Goal: Information Seeking & Learning: Check status

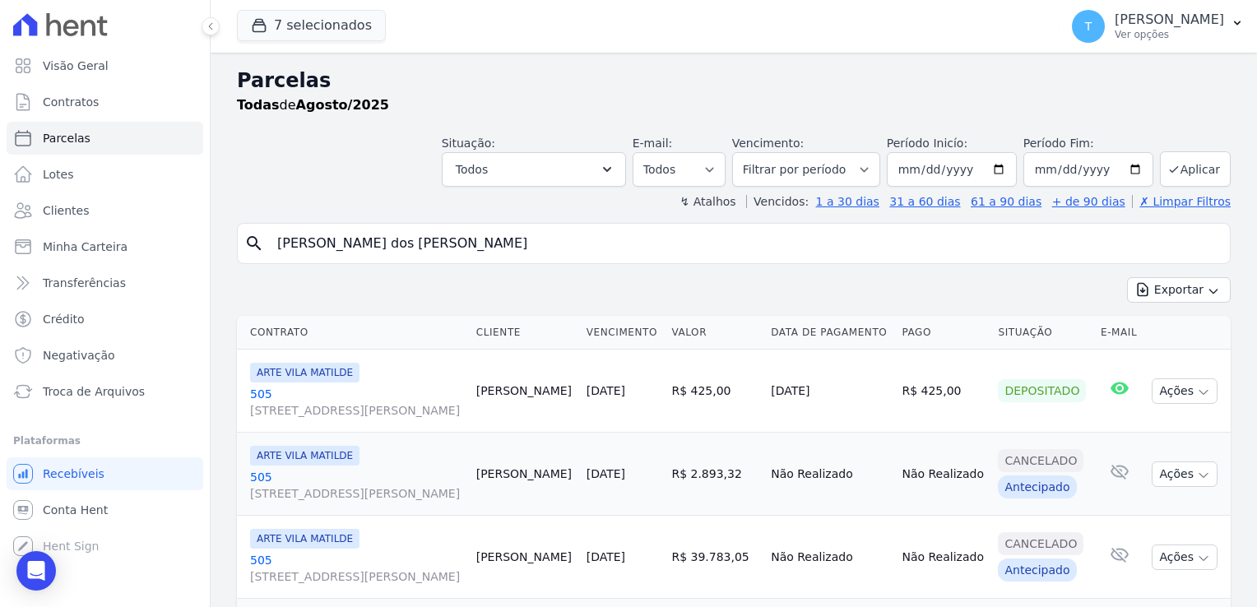
select select
drag, startPoint x: 465, startPoint y: 237, endPoint x: 253, endPoint y: 254, distance: 212.9
click at [253, 254] on div "search [PERSON_NAME] dos [PERSON_NAME]" at bounding box center [733, 243] width 993 height 41
paste input "[PERSON_NAME] da [PERSON_NAME]"
click at [1125, 243] on input "[PERSON_NAME] da [PERSON_NAME]" at bounding box center [745, 243] width 956 height 33
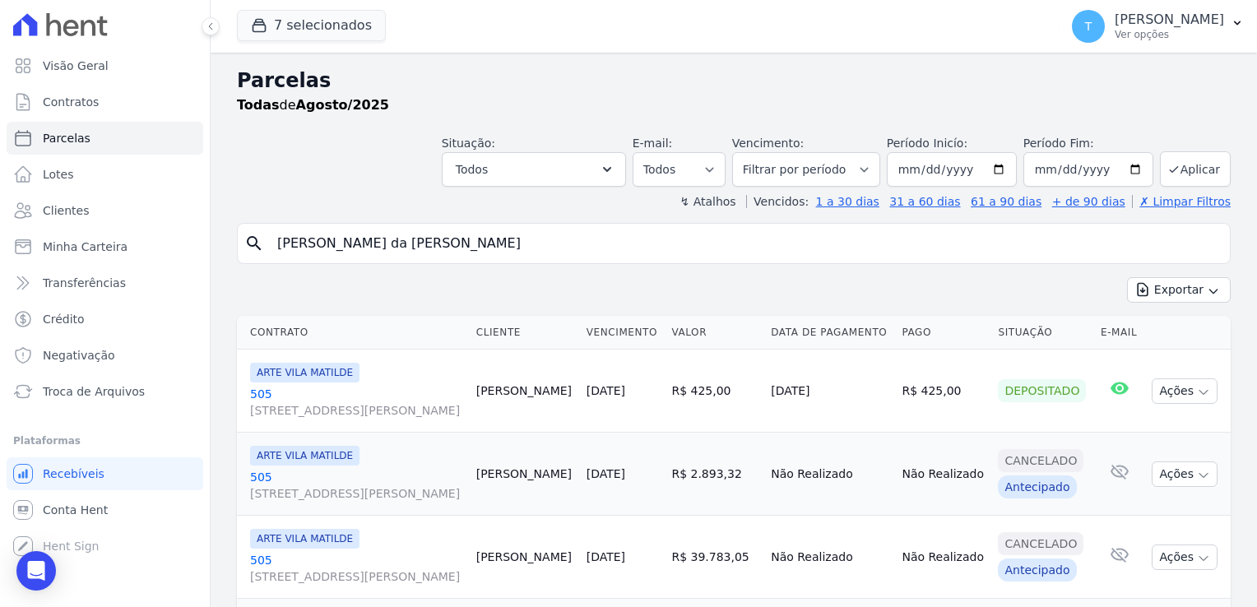
type input "[PERSON_NAME] da [PERSON_NAME]"
select select
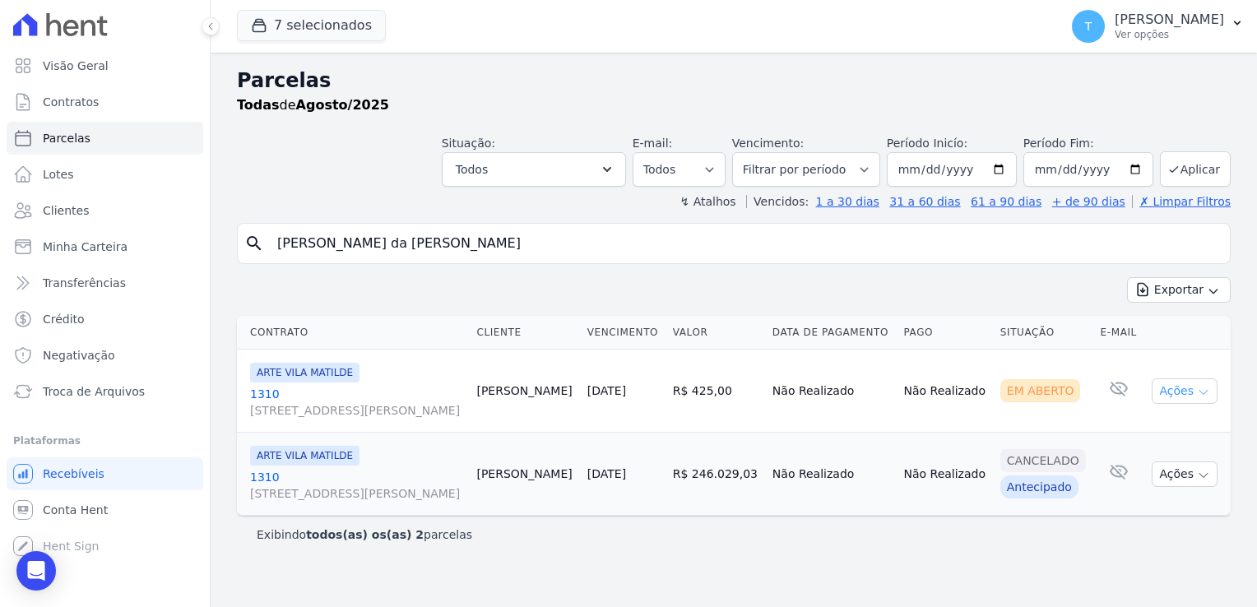
click at [1203, 386] on icon "button" at bounding box center [1203, 392] width 13 height 13
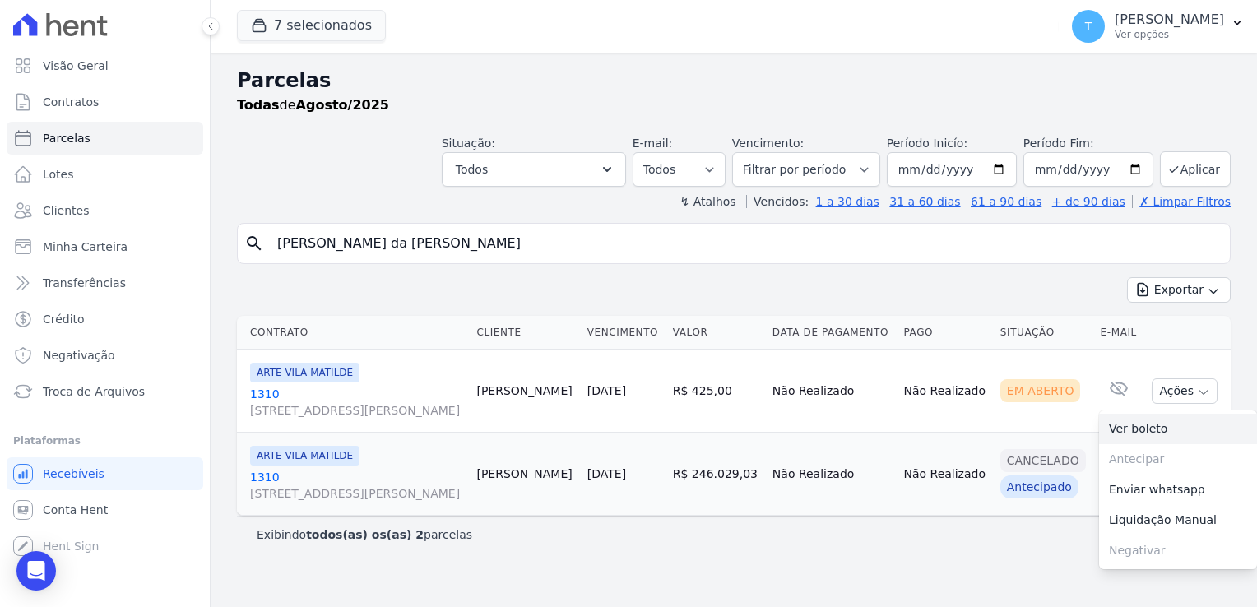
click at [1177, 434] on link "Ver boleto" at bounding box center [1178, 429] width 158 height 30
drag, startPoint x: 461, startPoint y: 238, endPoint x: 260, endPoint y: 234, distance: 200.7
click at [260, 234] on div "search [PERSON_NAME] da [PERSON_NAME]" at bounding box center [733, 243] width 993 height 41
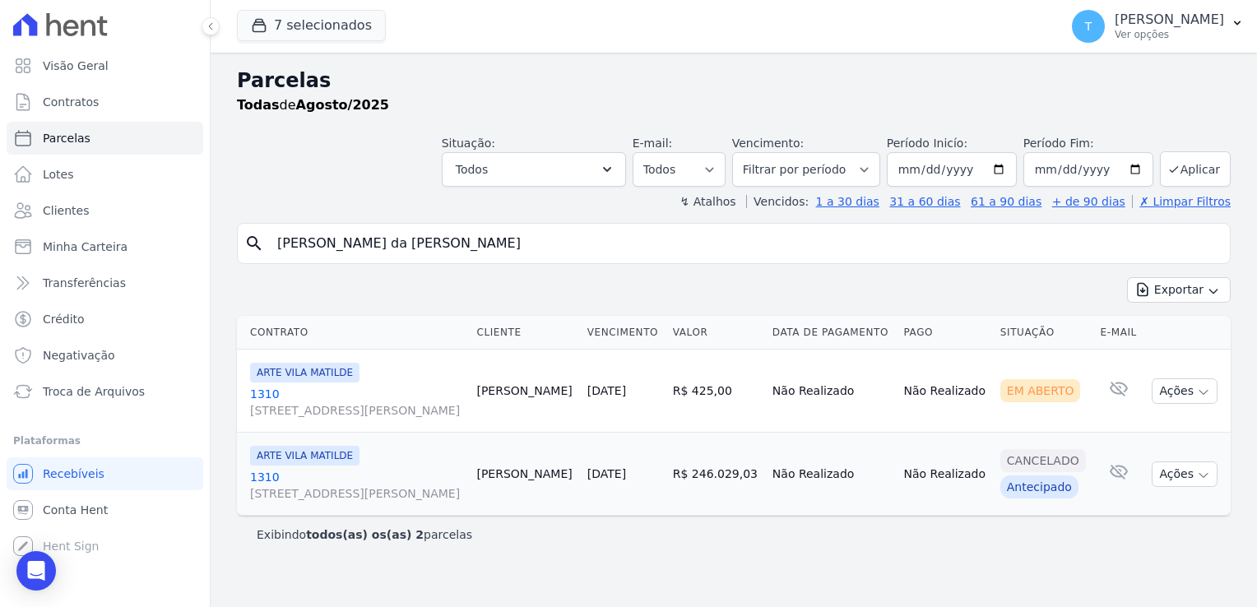
paste input "Lucyleide [PERSON_NAME] [PERSON_NAME]"
type input "Lucyleide [PERSON_NAME] [PERSON_NAME]"
select select
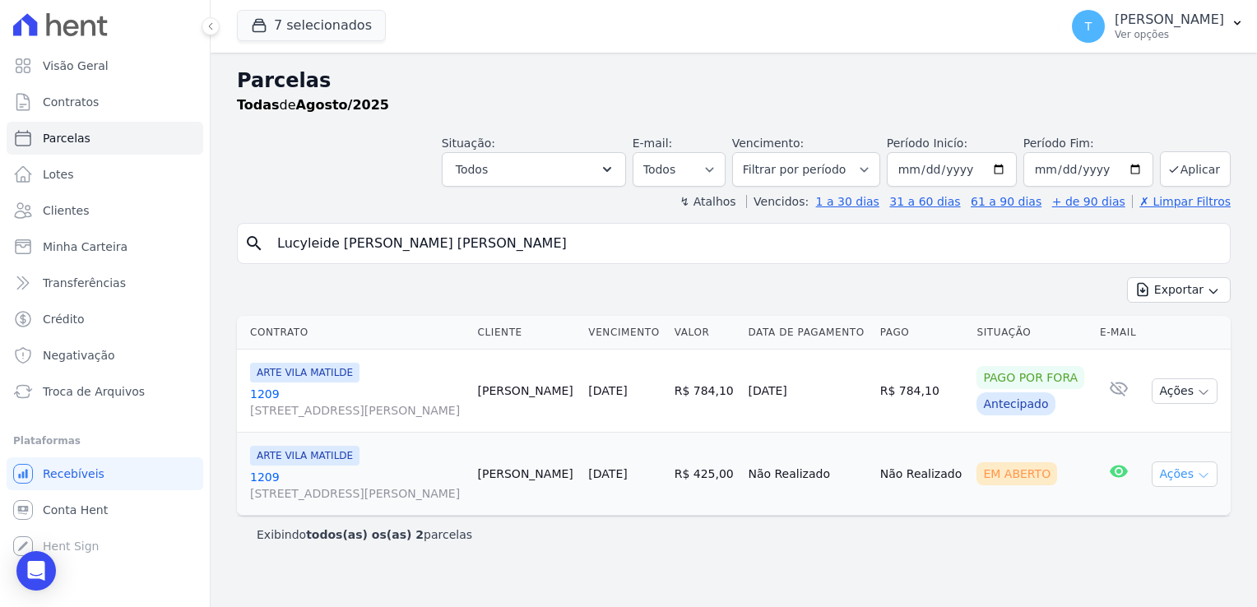
click at [1204, 472] on icon "button" at bounding box center [1203, 475] width 13 height 13
click at [1122, 527] on link "Ver boleto" at bounding box center [1178, 512] width 158 height 30
drag, startPoint x: 473, startPoint y: 241, endPoint x: 255, endPoint y: 235, distance: 218.0
click at [255, 235] on div "search Lucyleide [PERSON_NAME] [PERSON_NAME]" at bounding box center [733, 243] width 993 height 41
paste input "[PERSON_NAME] [PERSON_NAME]"
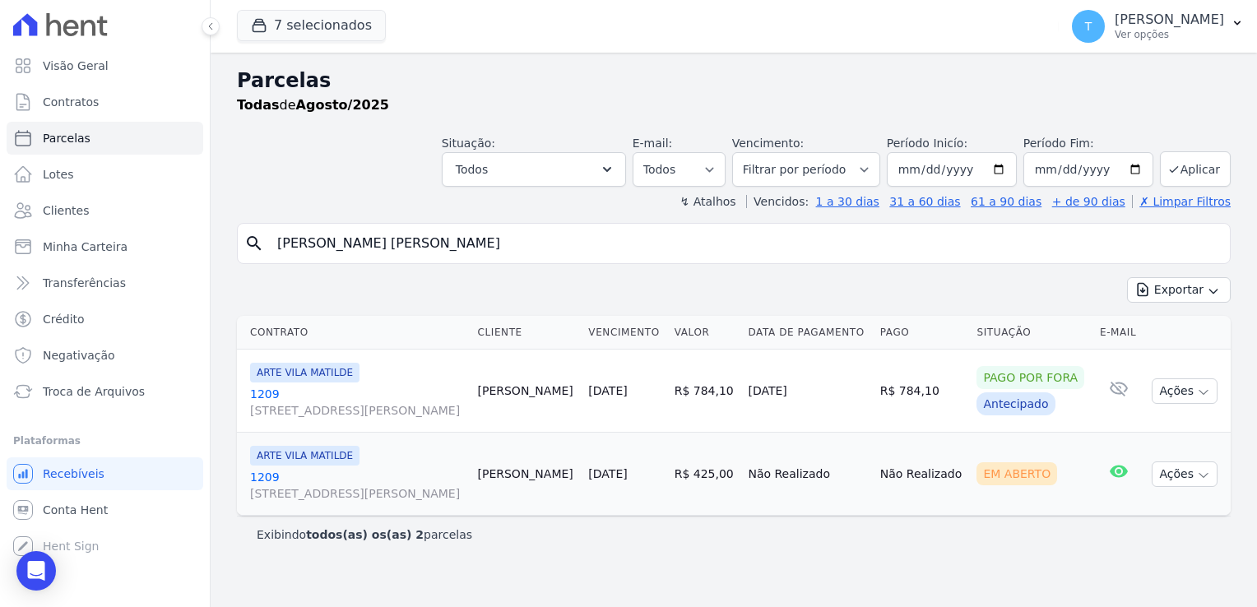
type input "[PERSON_NAME] [PERSON_NAME]"
select select
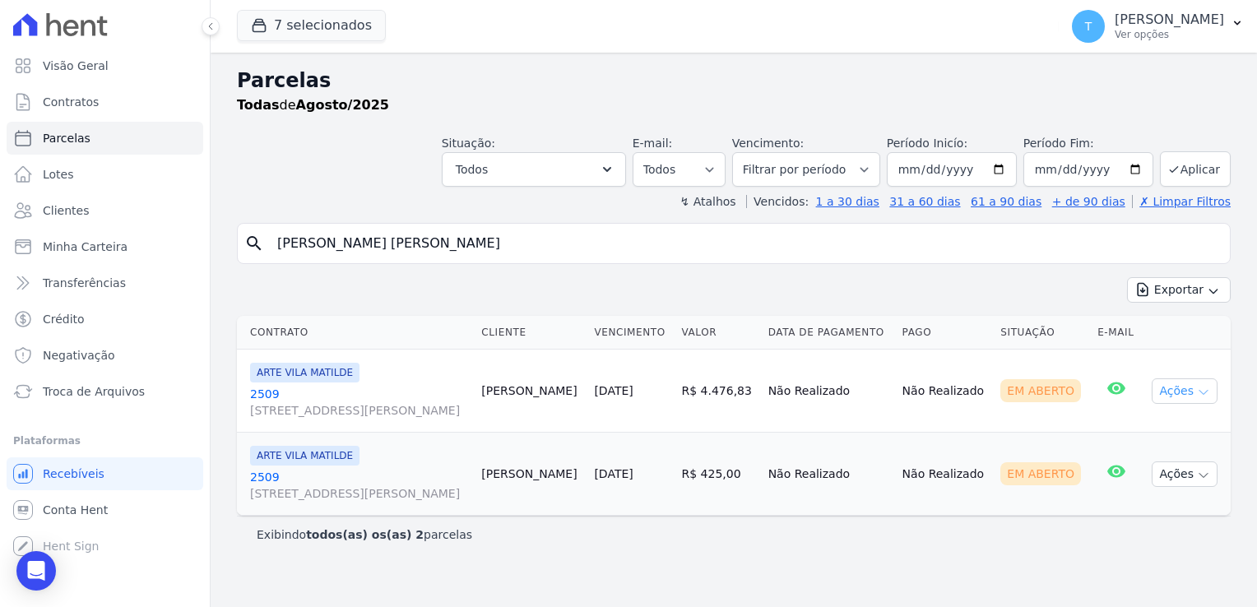
click at [1205, 388] on icon "button" at bounding box center [1203, 392] width 13 height 13
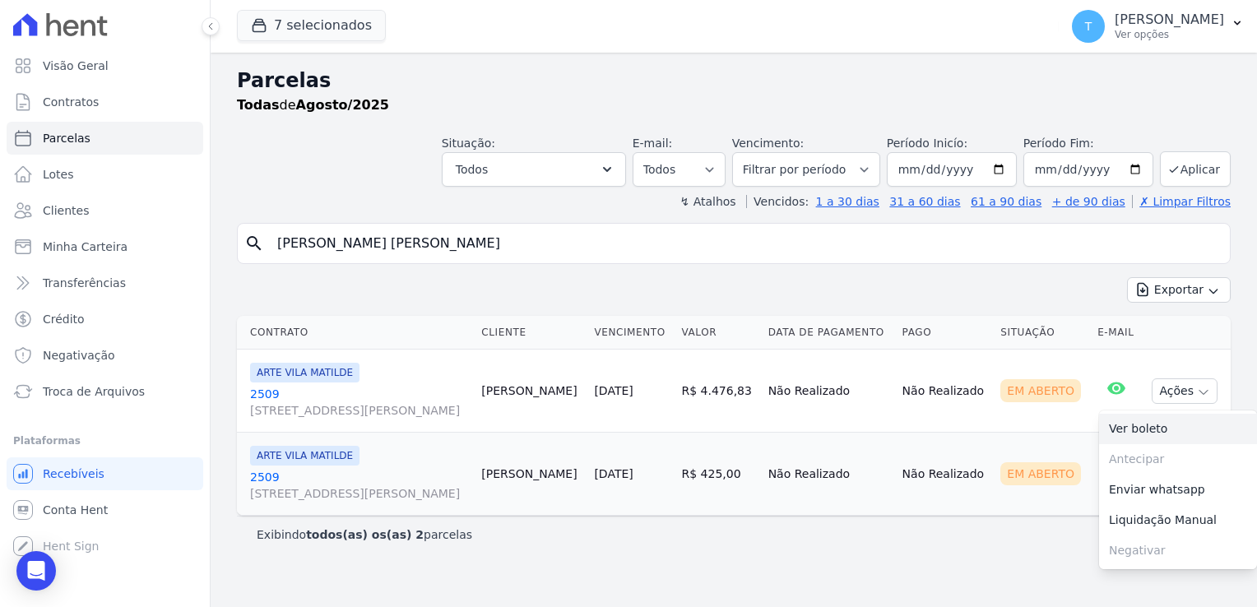
click at [1178, 433] on link "Ver boleto" at bounding box center [1178, 429] width 158 height 30
click at [66, 213] on span "Clientes" at bounding box center [66, 210] width 46 height 16
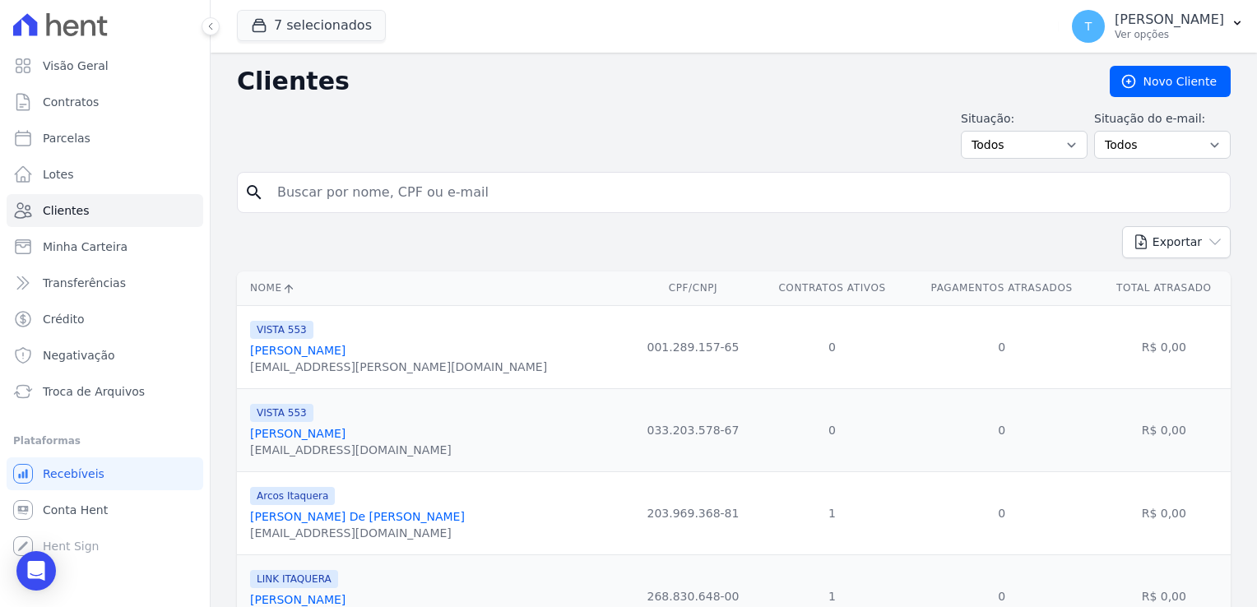
click at [328, 179] on input "search" at bounding box center [745, 192] width 956 height 33
paste input "[PERSON_NAME] [PERSON_NAME]"
type input "[PERSON_NAME] [PERSON_NAME]"
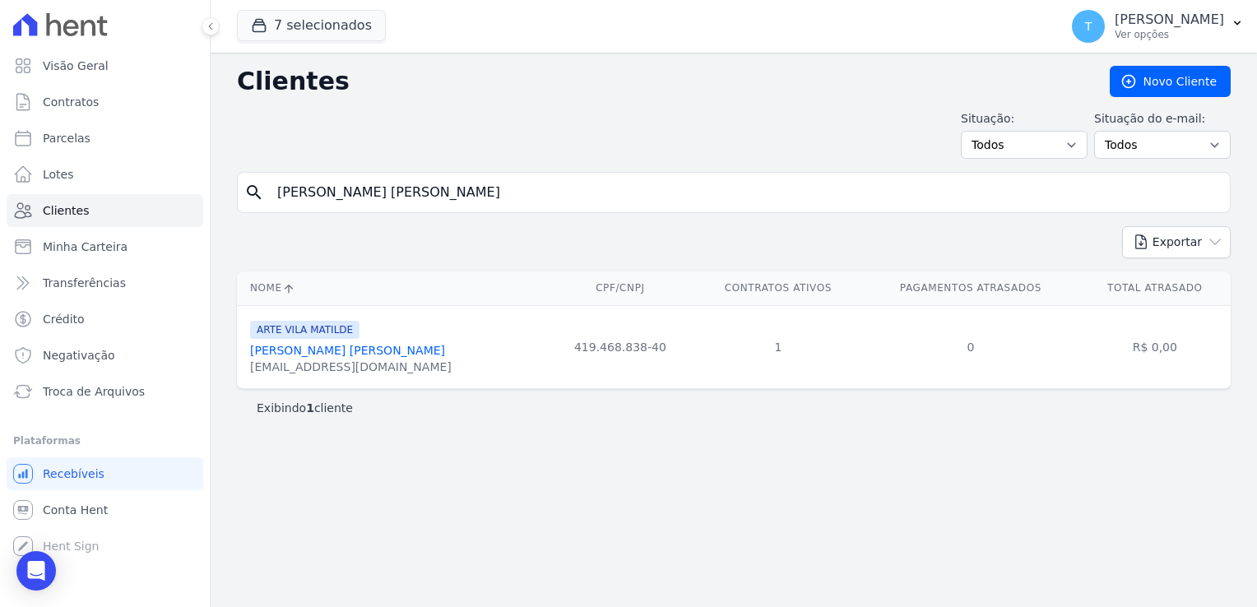
drag, startPoint x: 251, startPoint y: 367, endPoint x: 400, endPoint y: 359, distance: 149.9
click at [400, 359] on div "ARTE [PERSON_NAME] [PERSON_NAME] [PERSON_NAME] [EMAIL_ADDRESS][DOMAIN_NAME]" at bounding box center [394, 347] width 289 height 56
copy div "[EMAIL_ADDRESS][DOMAIN_NAME]"
click at [77, 147] on link "Parcelas" at bounding box center [105, 138] width 197 height 33
select select
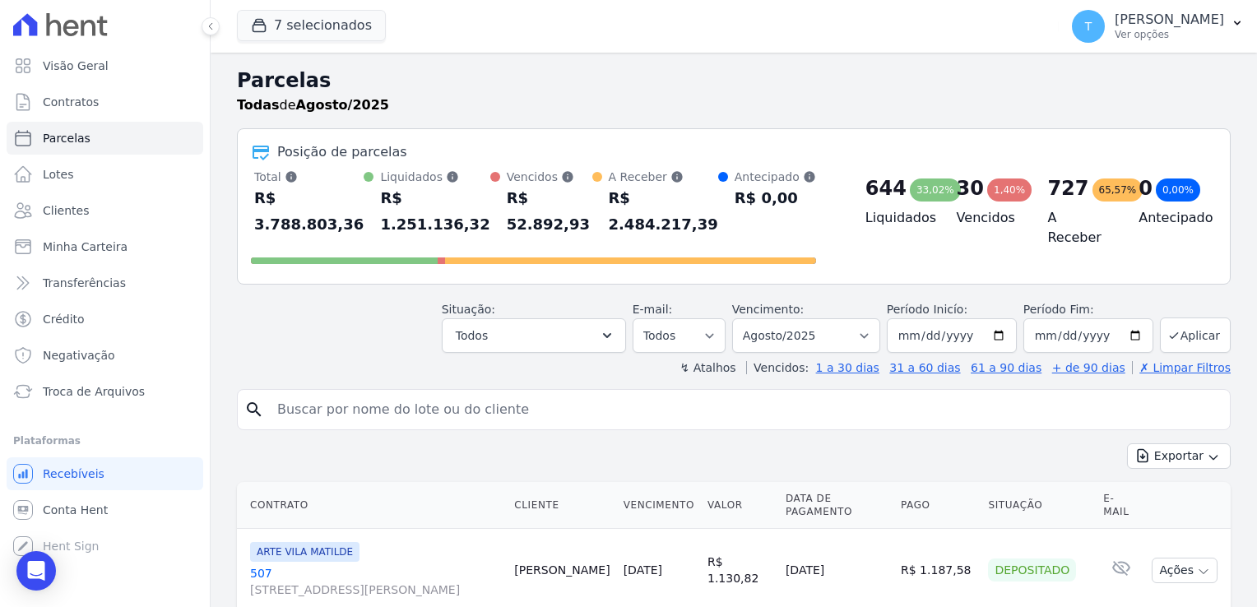
click at [372, 393] on input "search" at bounding box center [745, 409] width 956 height 33
paste input "[PERSON_NAME] da [PERSON_NAME]"
click at [831, 393] on input "[PERSON_NAME] da [PERSON_NAME]" at bounding box center [745, 409] width 956 height 33
type input "[PERSON_NAME] da [PERSON_NAME]"
select select
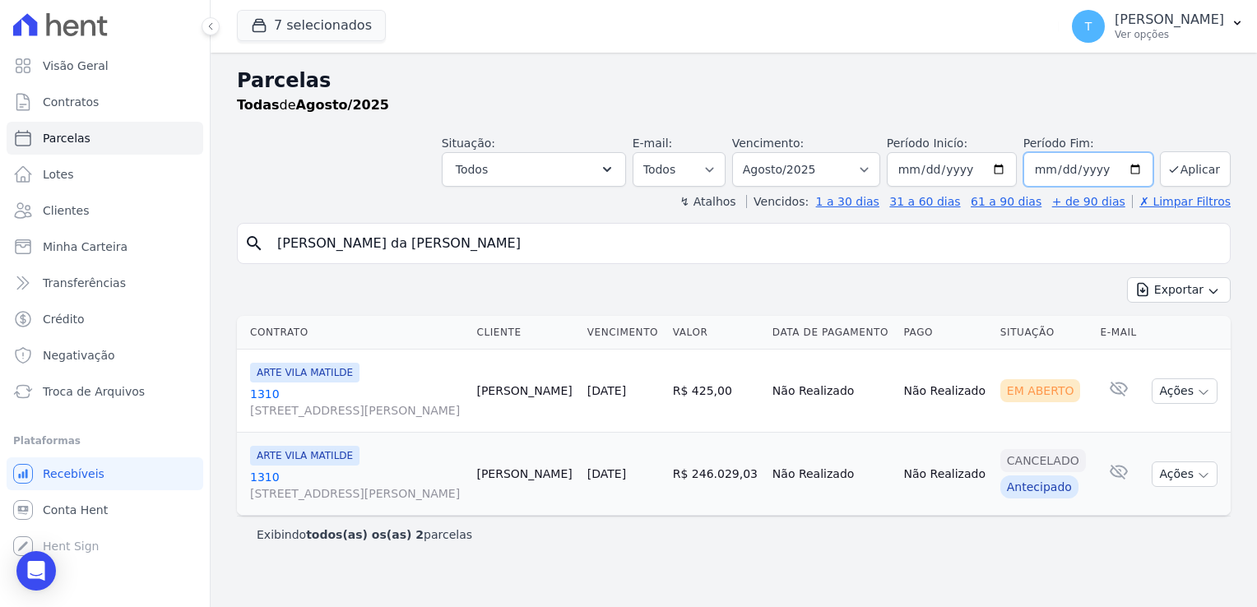
click at [1145, 174] on input "[DATE]" at bounding box center [1088, 169] width 130 height 35
type input "[DATE]"
click at [1201, 169] on button "Aplicar" at bounding box center [1195, 168] width 71 height 35
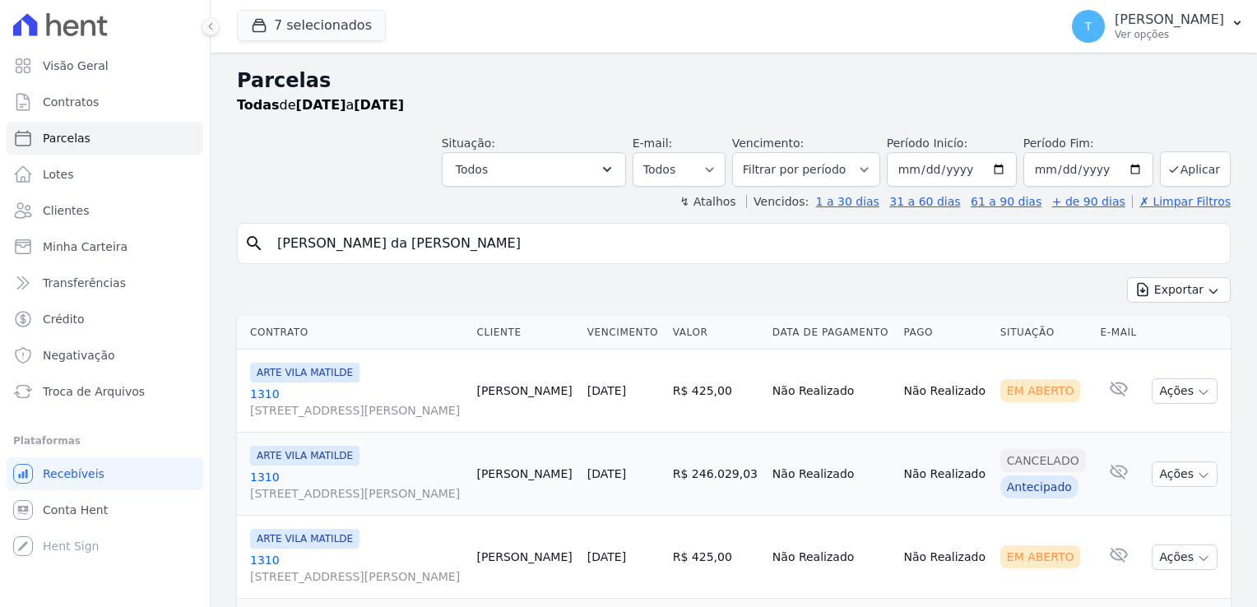
select select
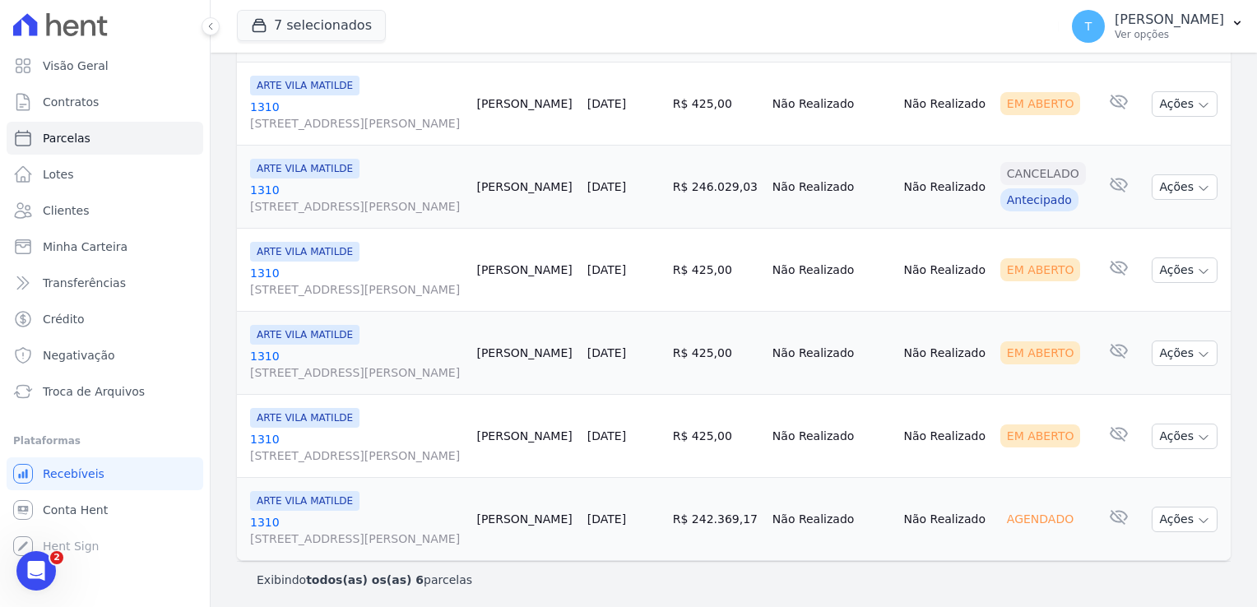
scroll to position [289, 0]
click at [1197, 273] on icon "button" at bounding box center [1203, 269] width 13 height 13
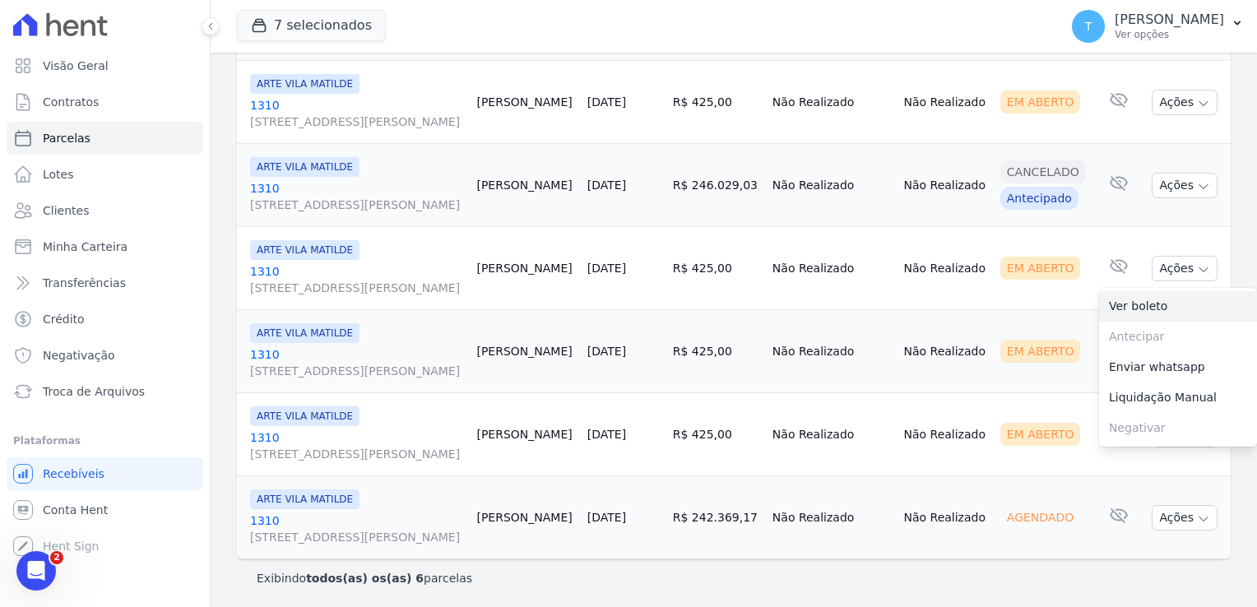
click at [1155, 305] on link "Ver boleto" at bounding box center [1178, 306] width 158 height 30
click at [678, 322] on td "R$ 425,00" at bounding box center [716, 351] width 100 height 83
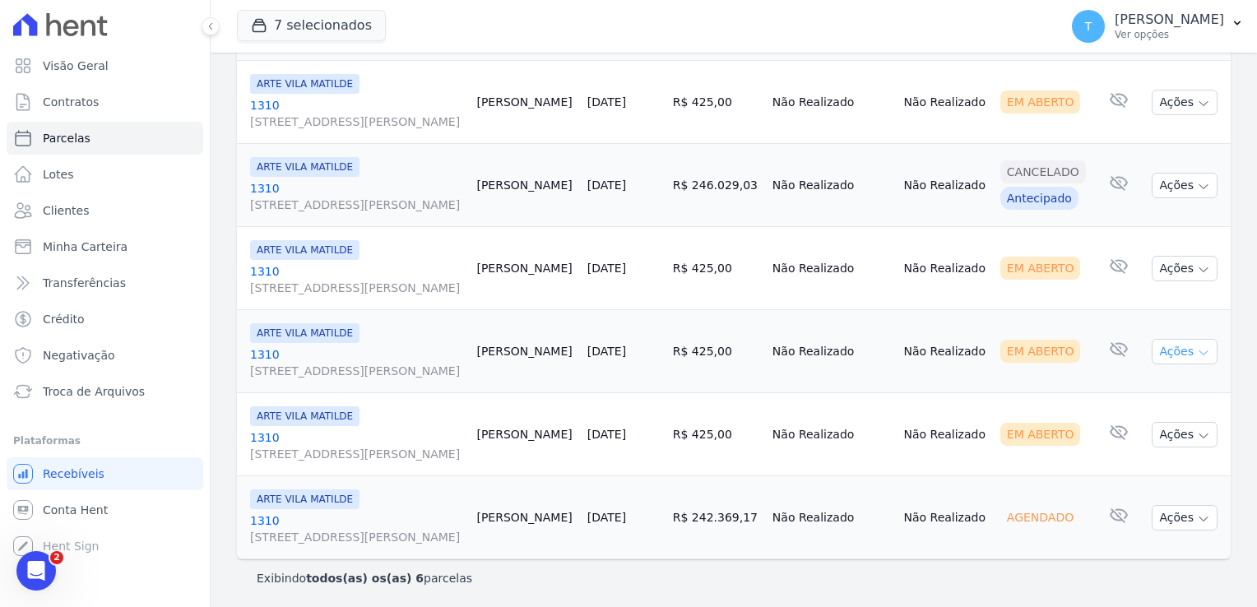
click at [1197, 354] on icon "button" at bounding box center [1203, 352] width 13 height 13
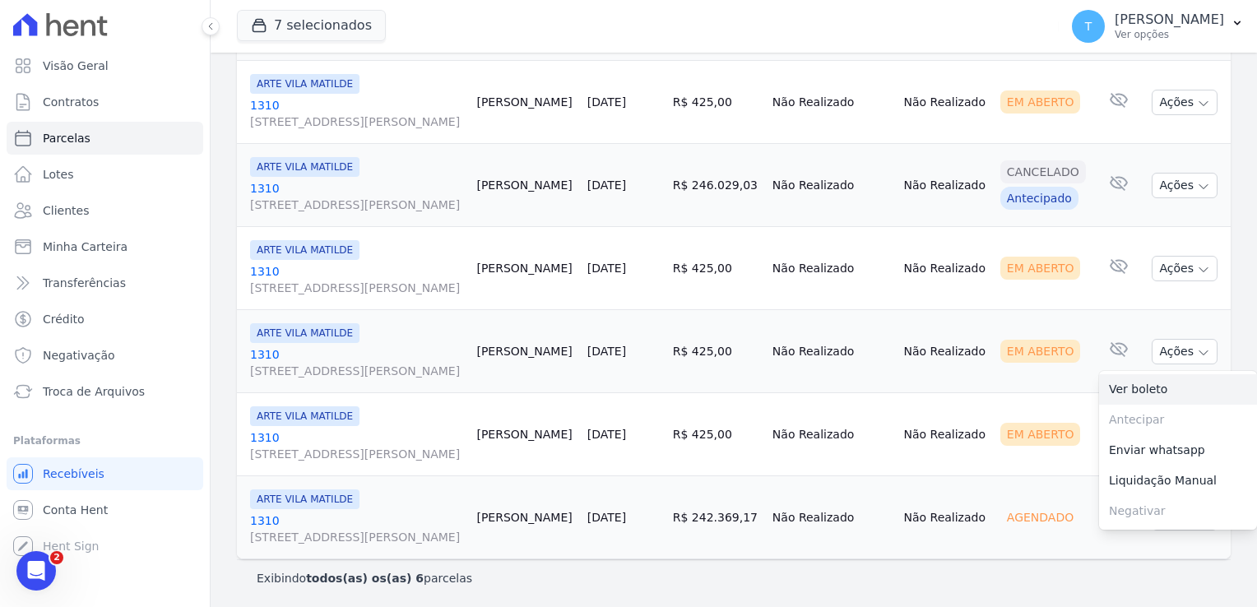
click at [1173, 381] on link "Ver boleto" at bounding box center [1178, 389] width 158 height 30
click at [596, 405] on td "20/11/2025" at bounding box center [624, 434] width 86 height 83
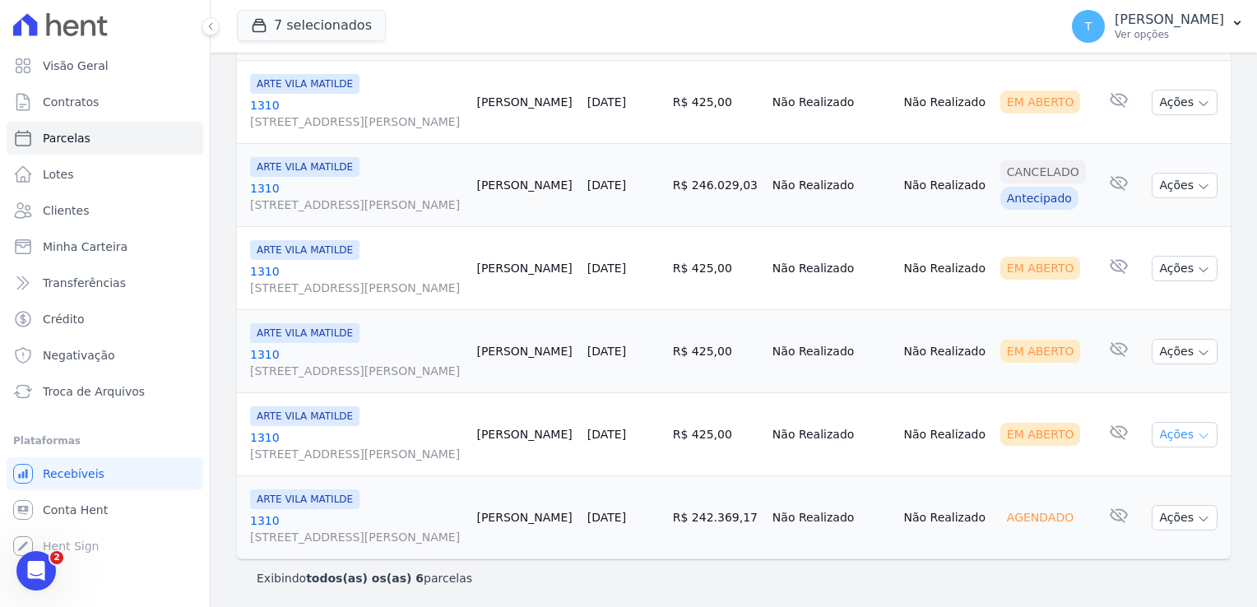
click at [1197, 432] on icon "button" at bounding box center [1203, 435] width 13 height 13
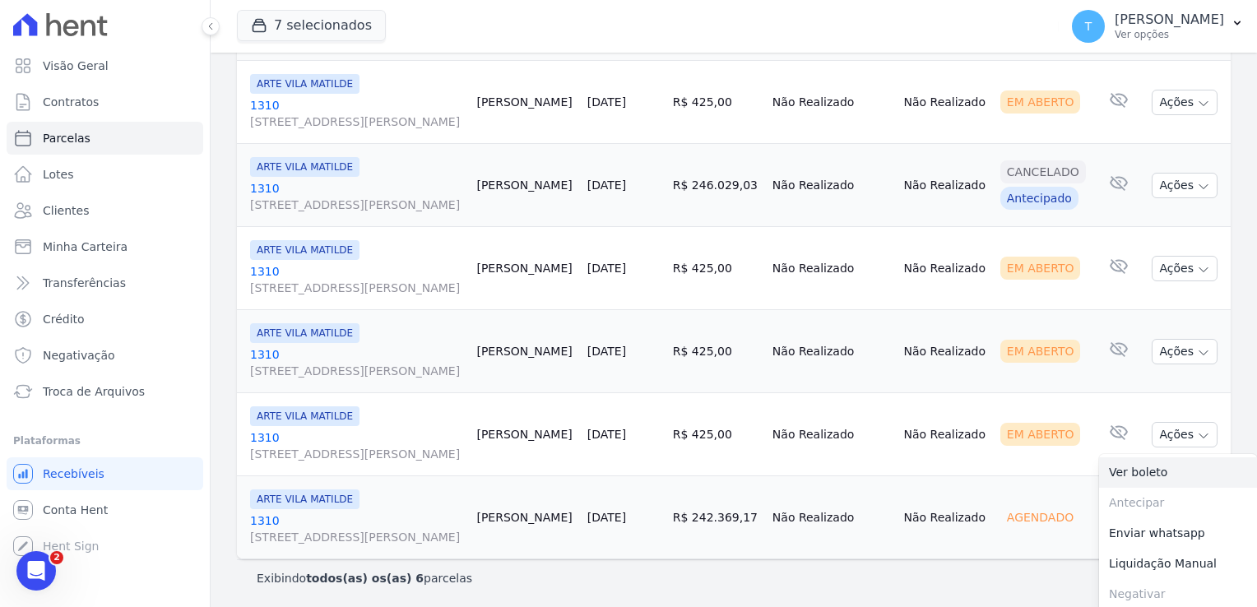
click at [1161, 473] on link "Ver boleto" at bounding box center [1178, 472] width 158 height 30
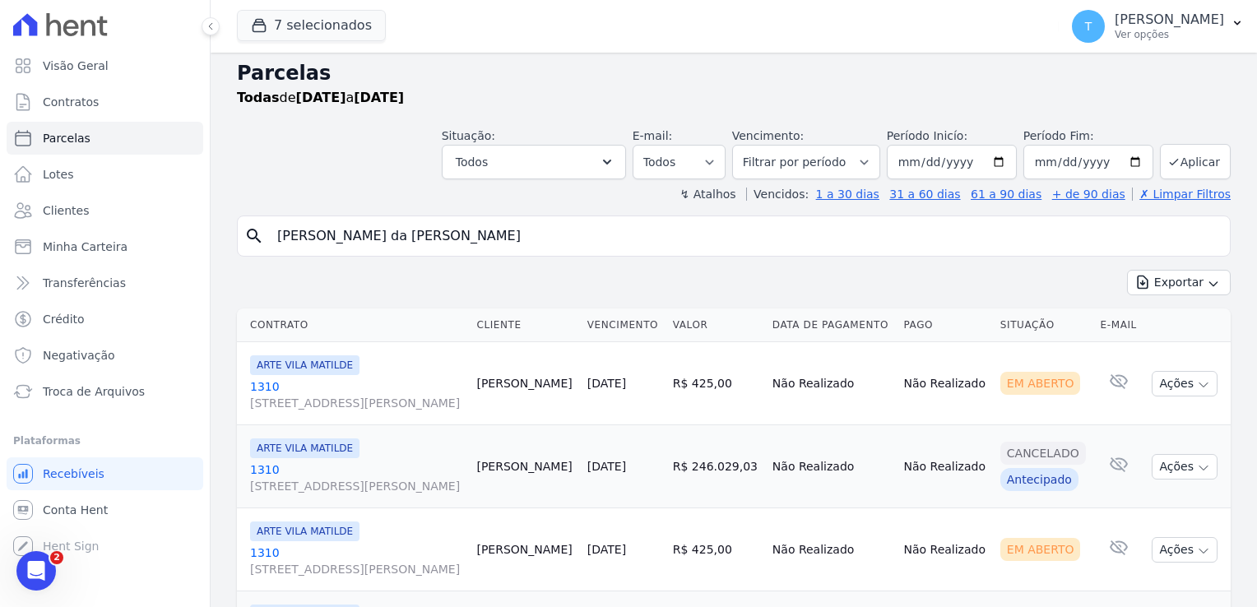
scroll to position [0, 0]
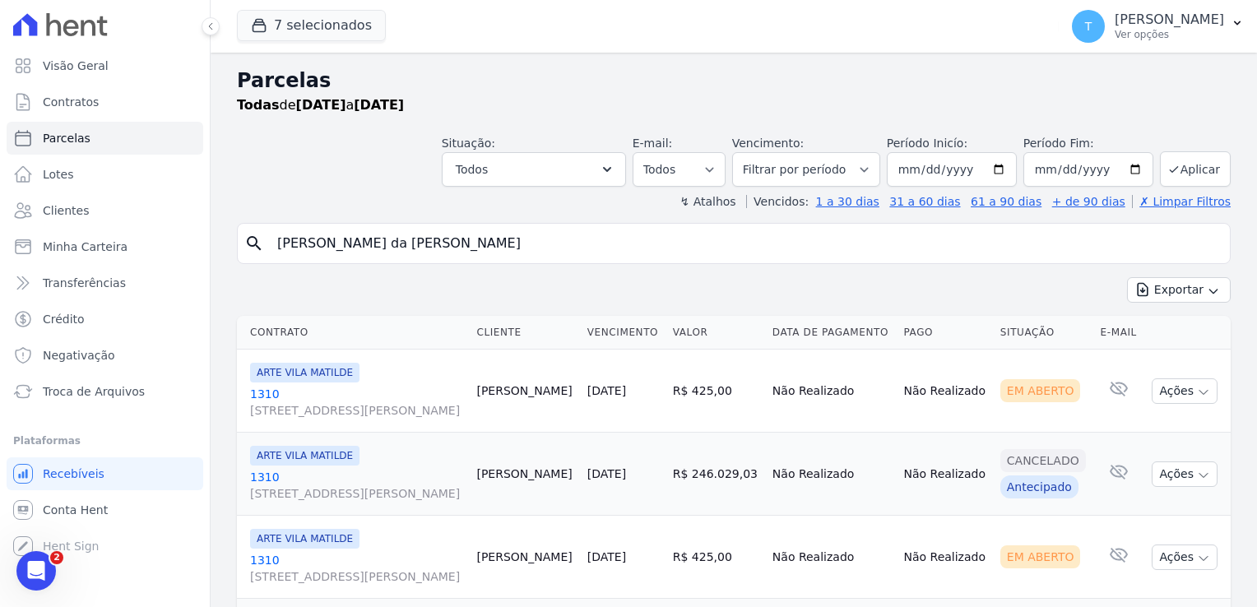
drag, startPoint x: 474, startPoint y: 243, endPoint x: 242, endPoint y: 250, distance: 232.8
click at [242, 250] on div "search [PERSON_NAME] da [PERSON_NAME]" at bounding box center [733, 243] width 993 height 41
paste input "Ana Beatriz Alves Dos Santos"
type input "Ana Beatriz Alves Dos Santos"
select select
